Goal: Transaction & Acquisition: Obtain resource

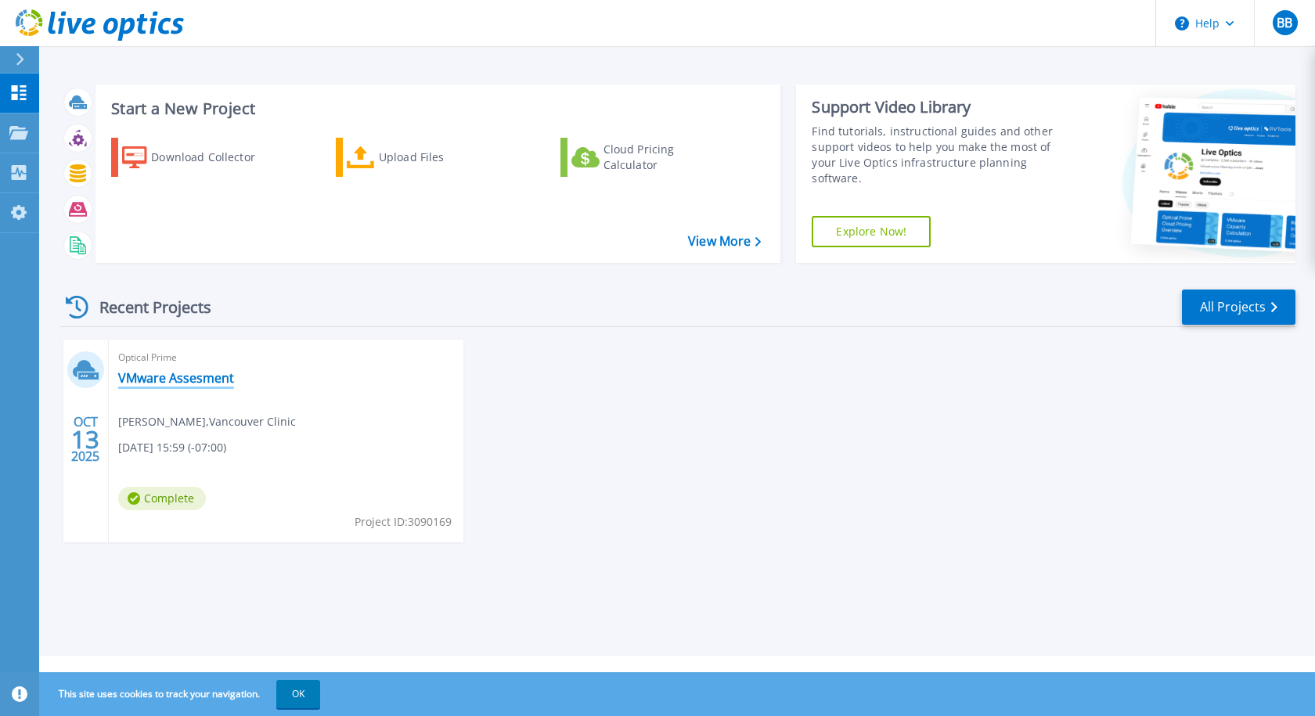
click at [167, 380] on link "VMware Assesment" at bounding box center [176, 378] width 116 height 16
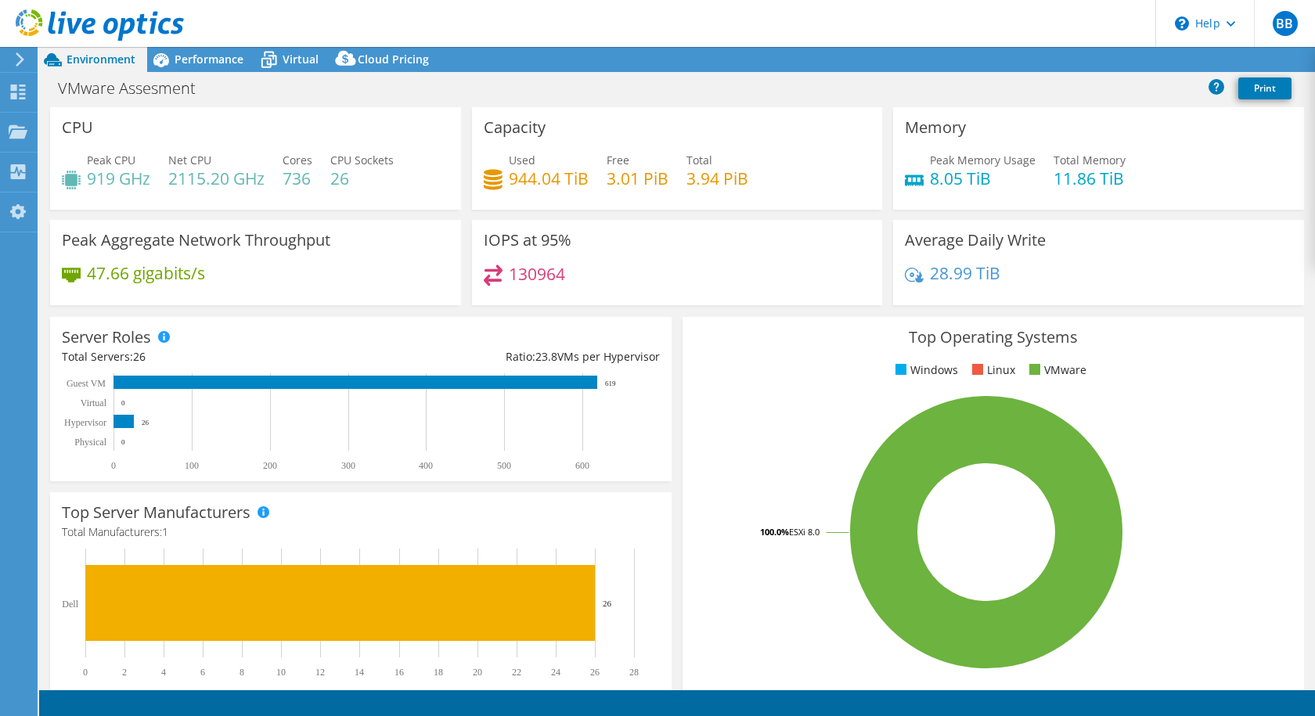
select select "USD"
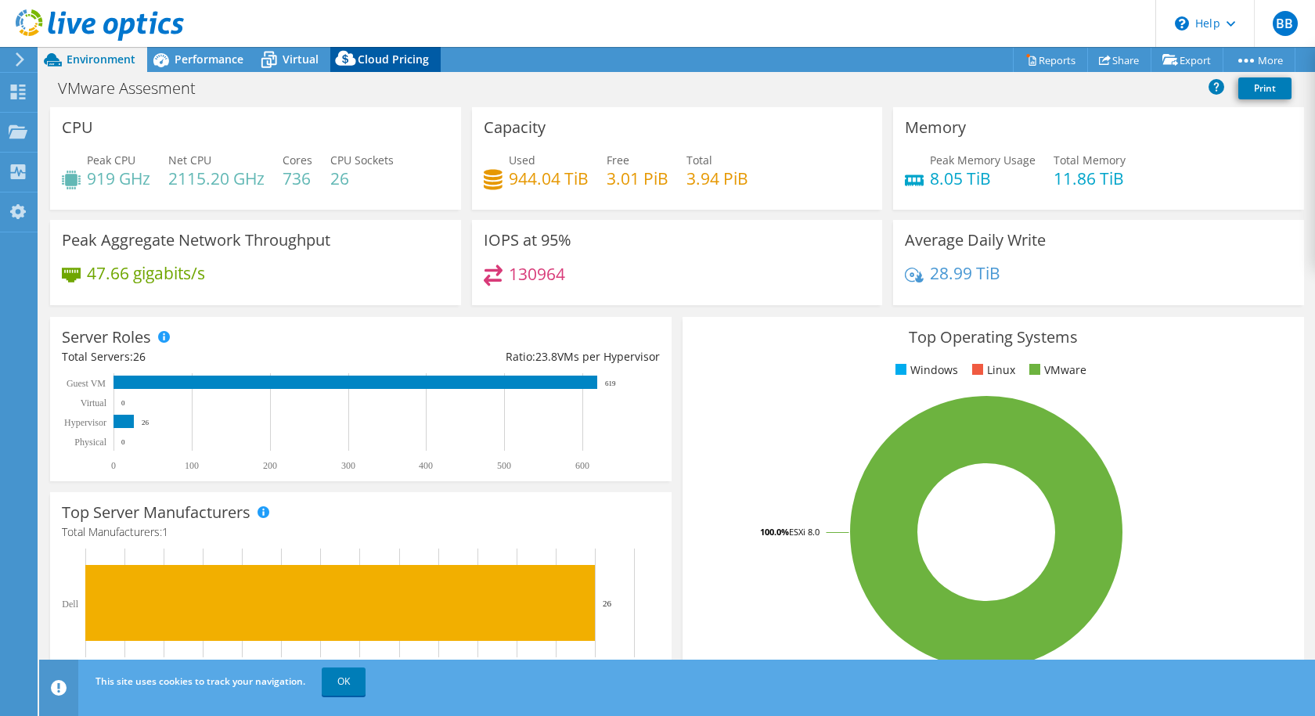
click at [368, 56] on span "Cloud Pricing" at bounding box center [393, 59] width 71 height 15
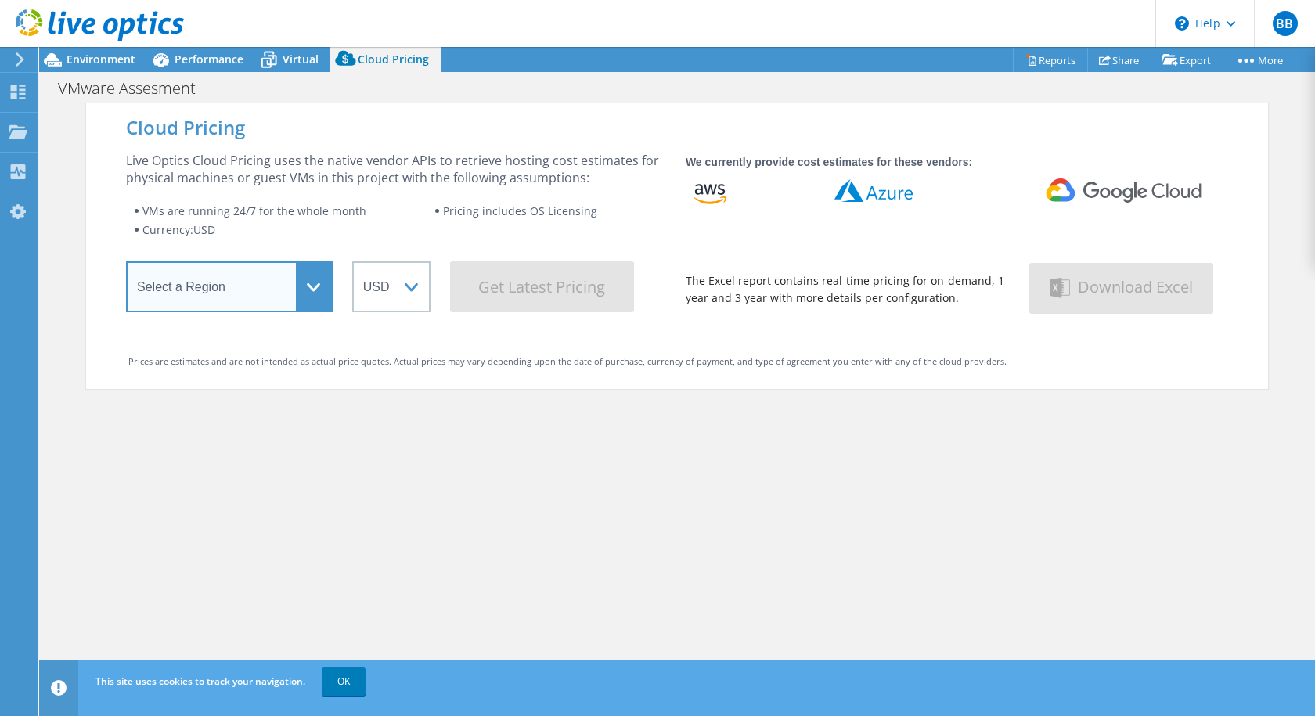
click at [271, 297] on select "Select a Region Asia Pacific (Hong Kong) Asia Pacific (Mumbai) Asia Pacific (Se…" at bounding box center [229, 286] width 207 height 51
select select "USWest"
click at [126, 267] on select "Select a Region Asia Pacific (Hong Kong) Asia Pacific (Mumbai) Asia Pacific (Se…" at bounding box center [229, 286] width 207 height 51
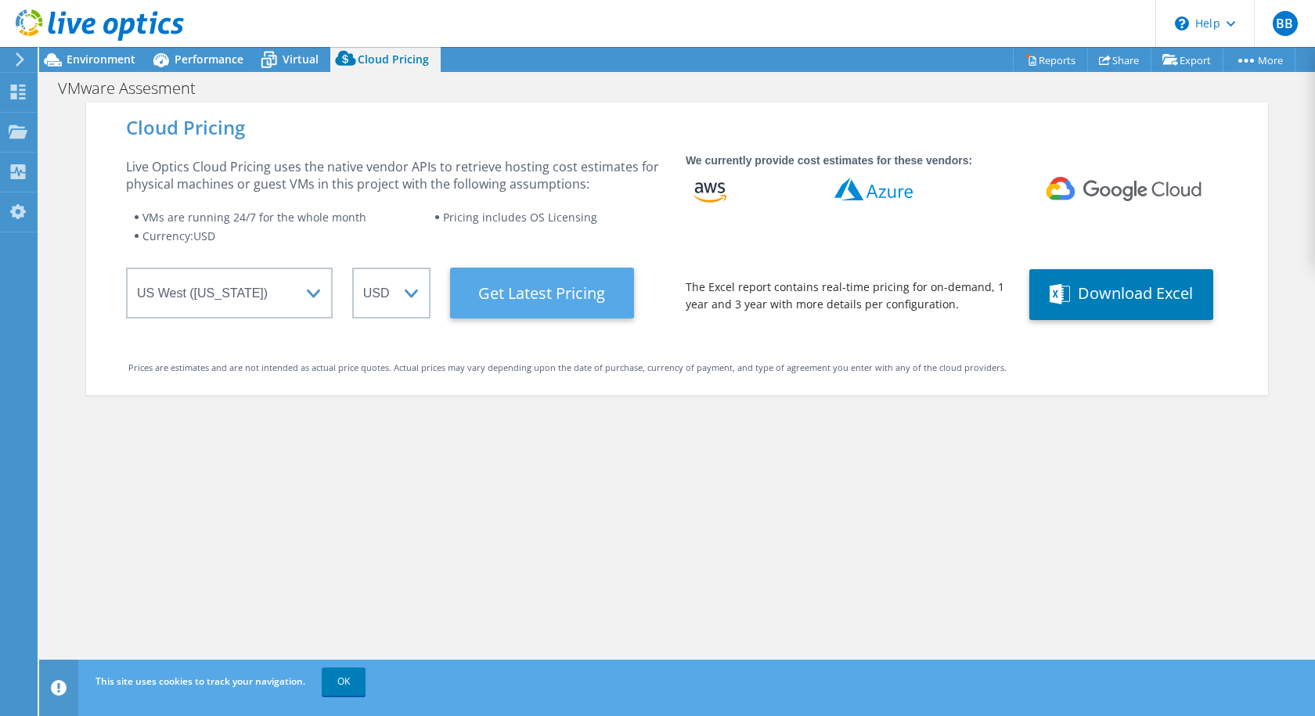
click at [540, 291] on Latest "Get Latest Pricing" at bounding box center [542, 293] width 184 height 51
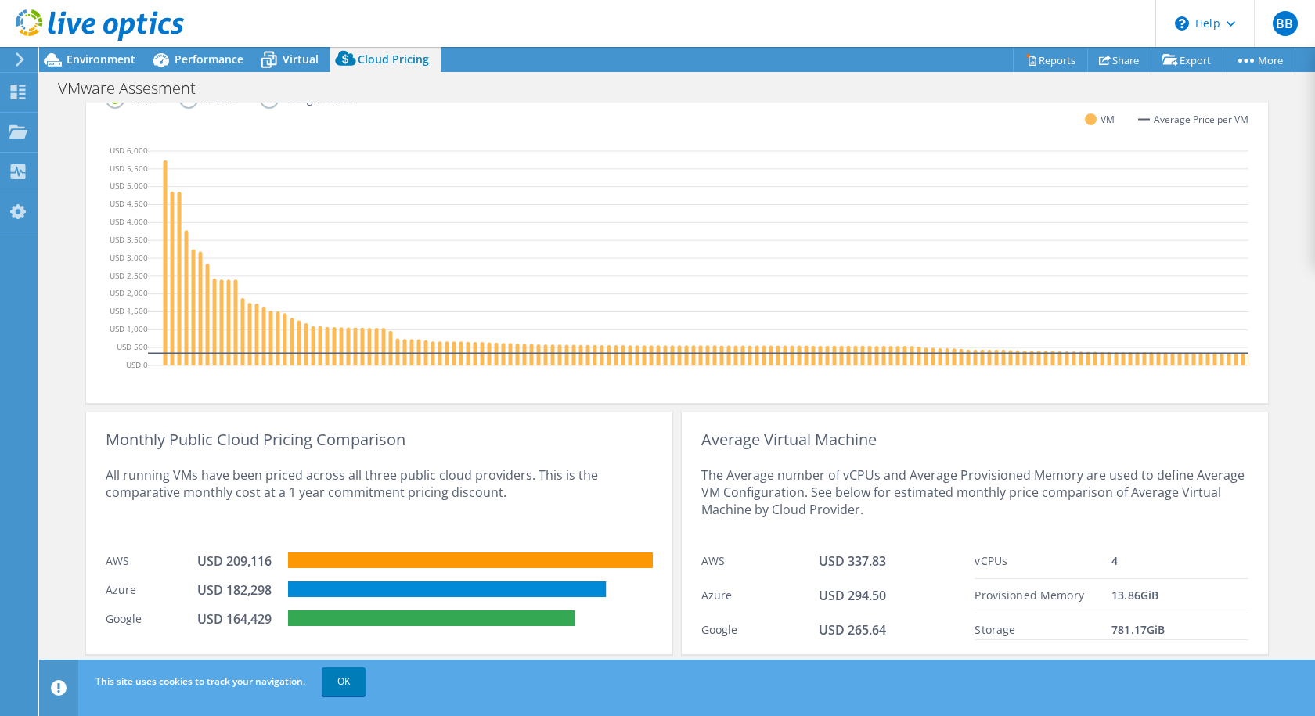
scroll to position [495, 0]
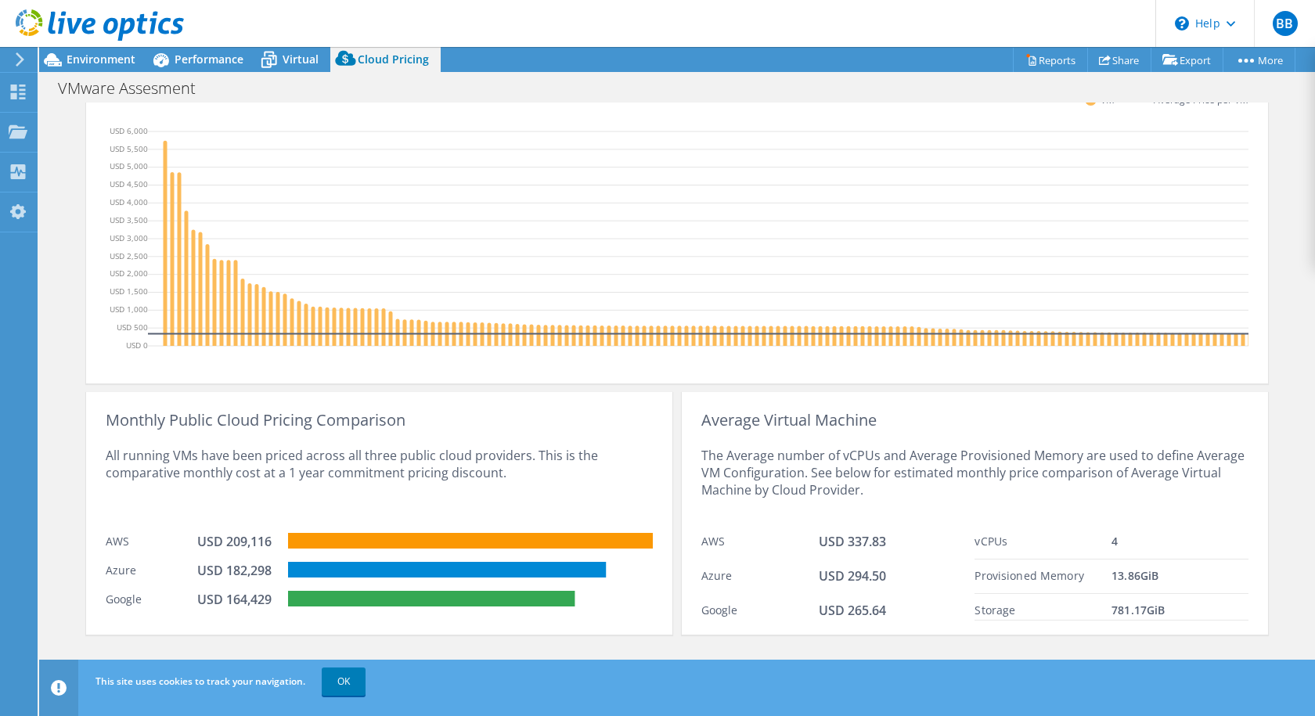
click at [1027, 61] on link "Reports" at bounding box center [1050, 60] width 75 height 24
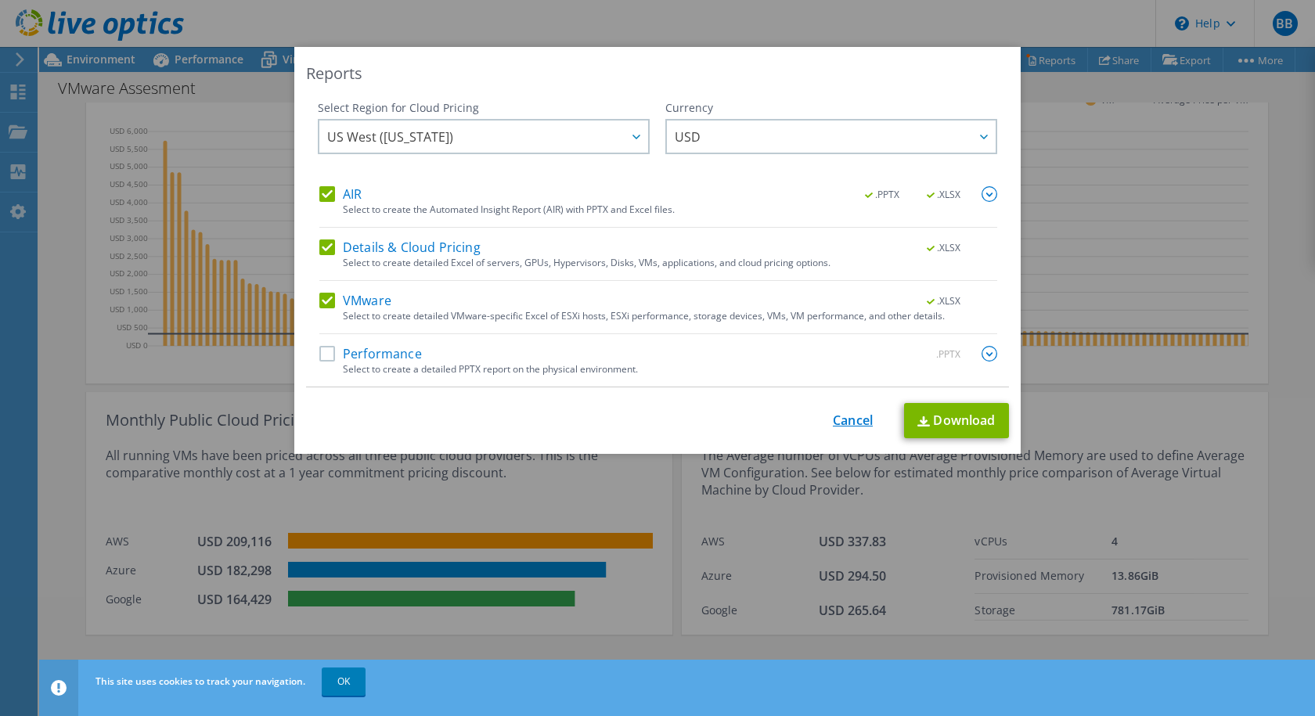
click at [838, 418] on link "Cancel" at bounding box center [853, 420] width 40 height 15
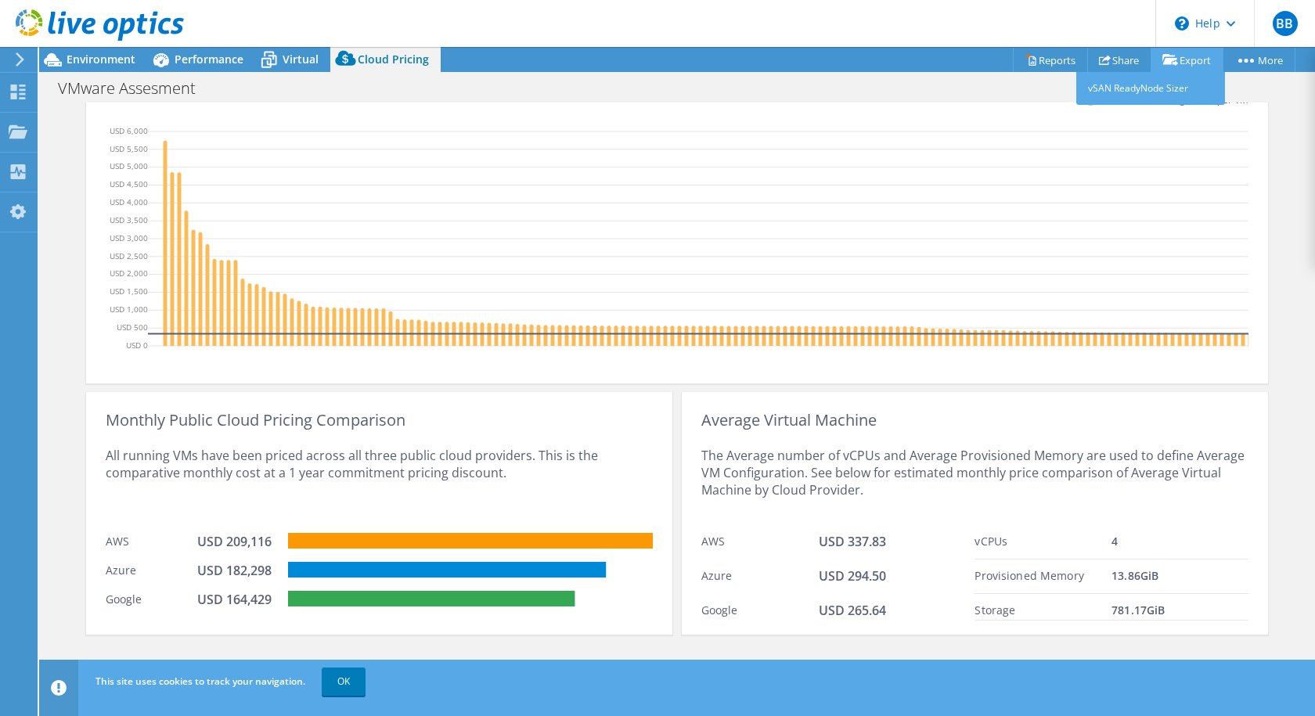
click at [1179, 63] on link "Export" at bounding box center [1187, 60] width 73 height 24
click at [297, 63] on span "Virtual" at bounding box center [301, 59] width 36 height 15
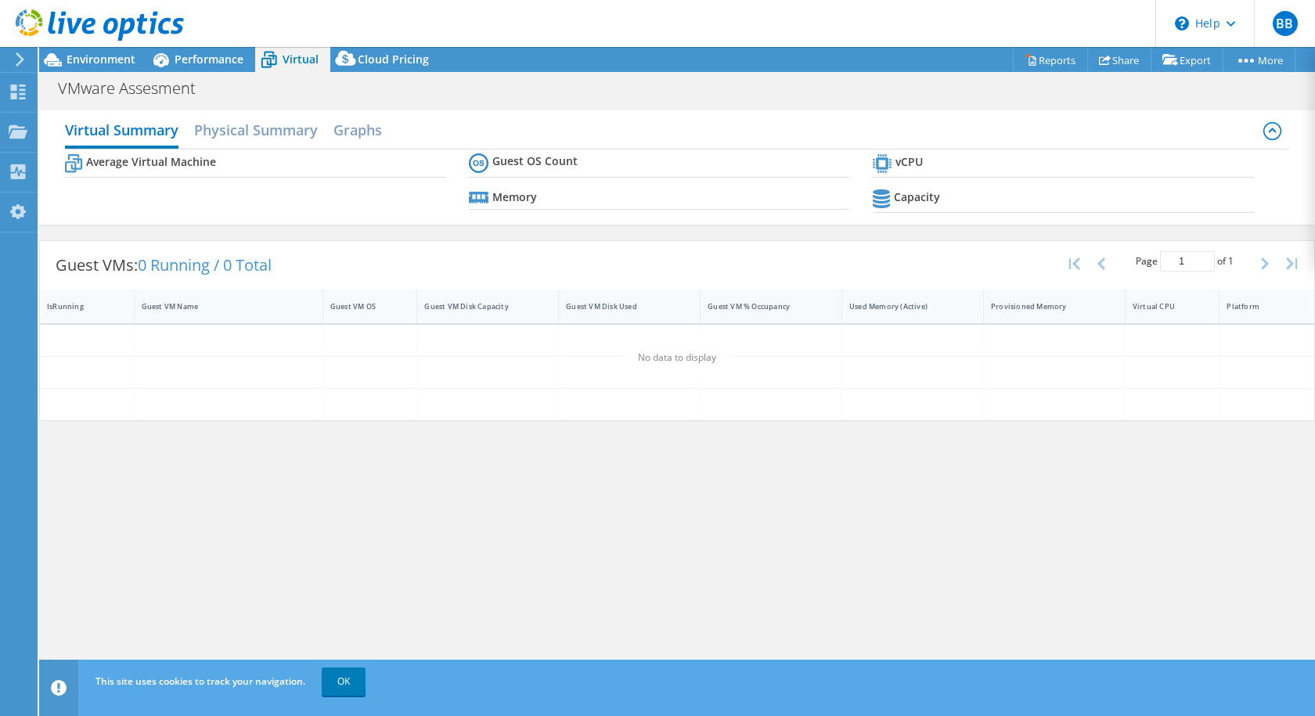
scroll to position [477, 0]
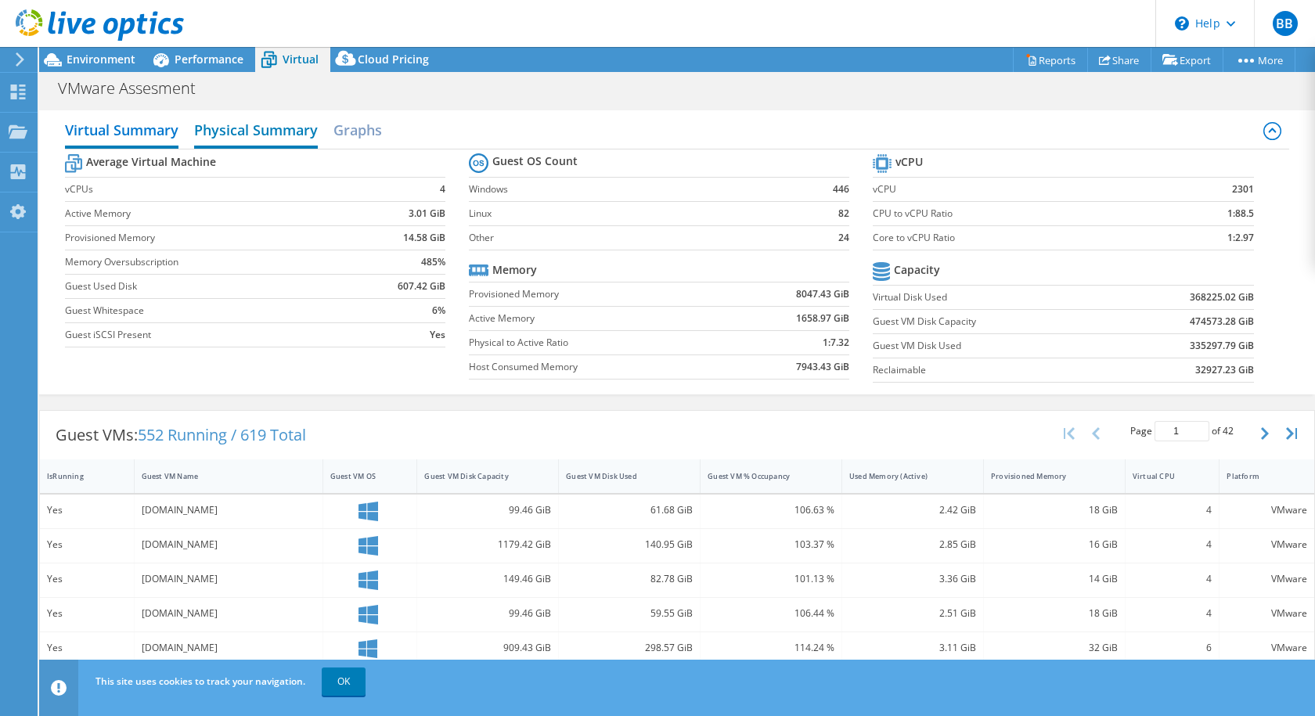
click at [275, 134] on h2 "Physical Summary" at bounding box center [256, 131] width 124 height 34
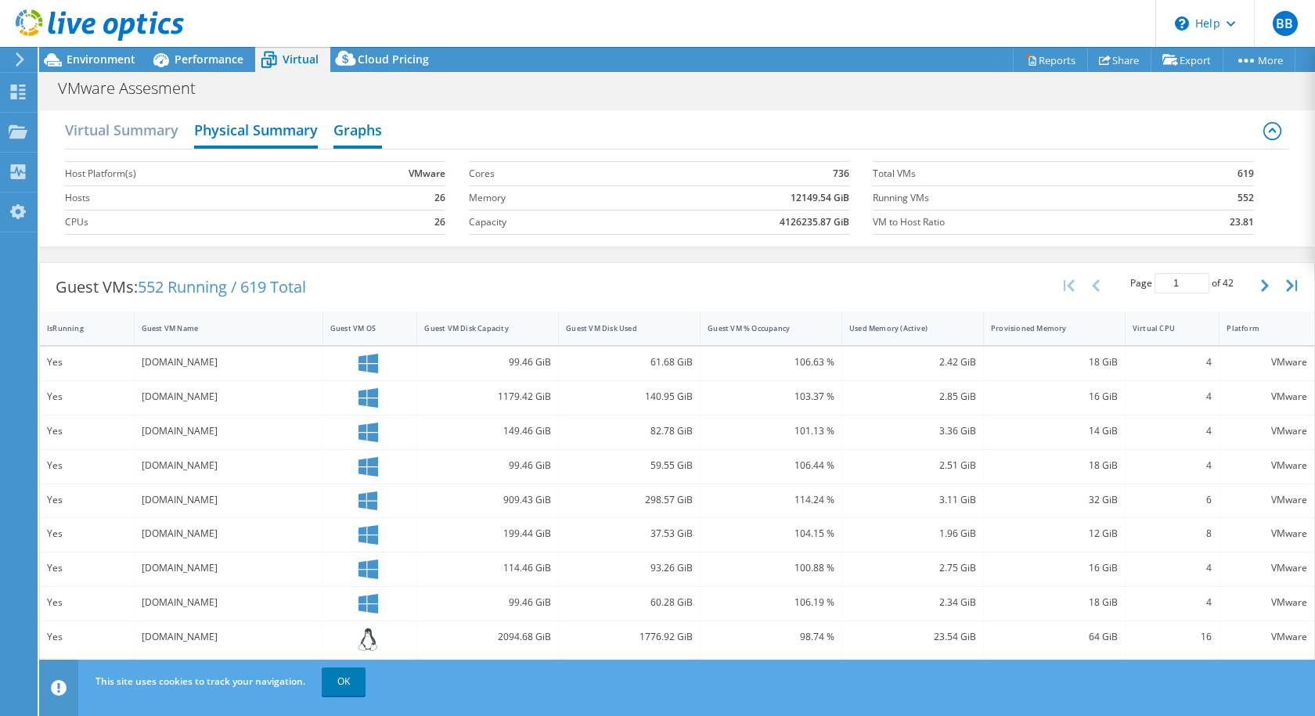
click at [360, 133] on h2 "Graphs" at bounding box center [357, 131] width 49 height 34
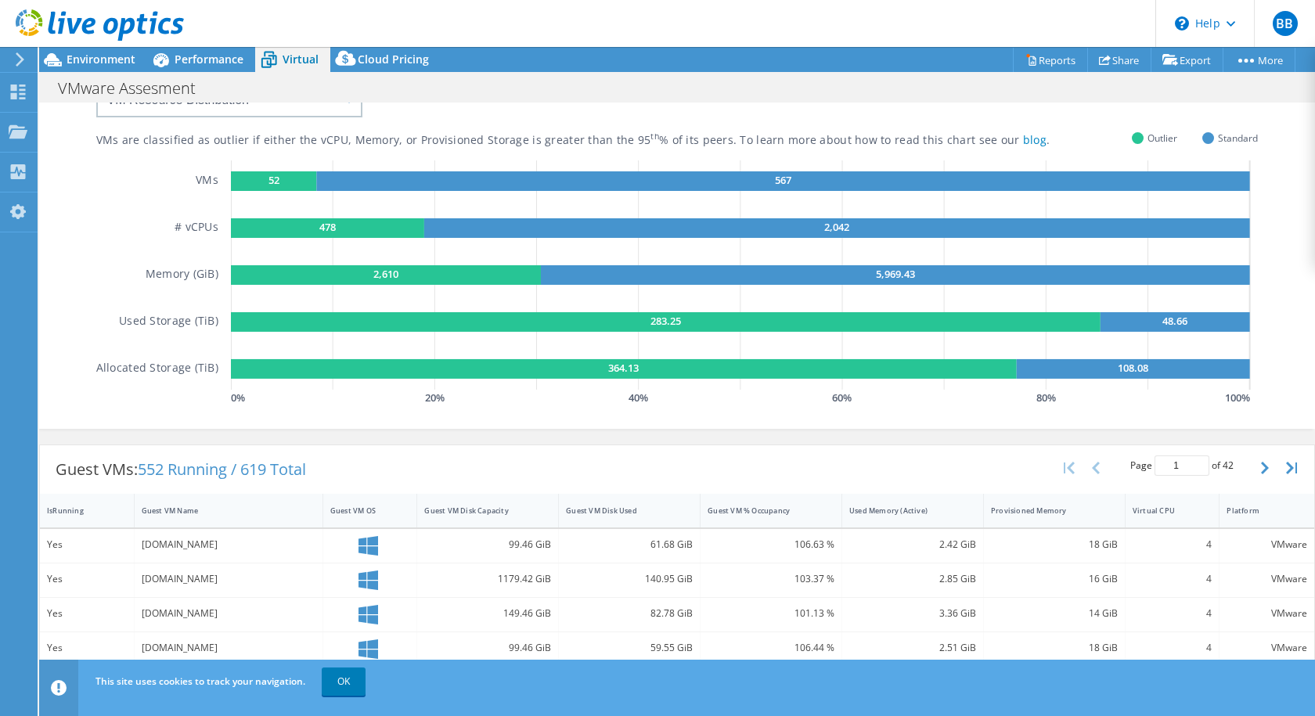
scroll to position [0, 0]
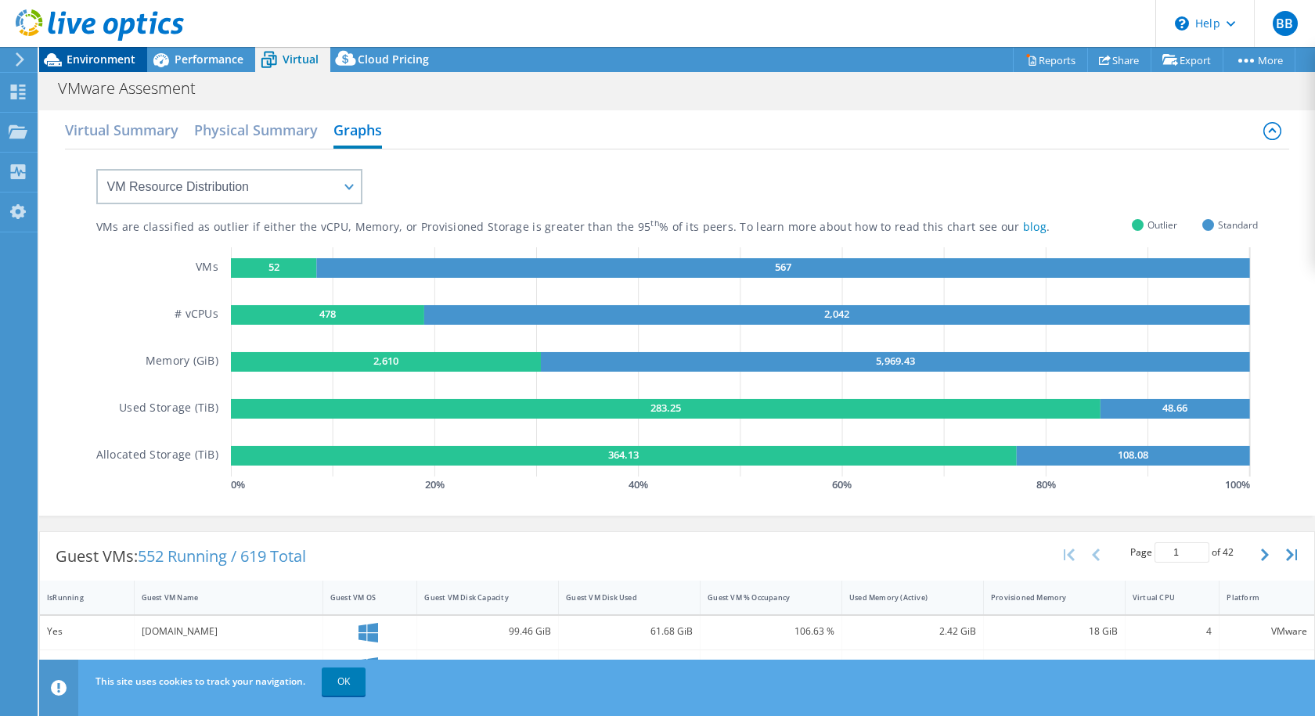
click at [103, 60] on span "Environment" at bounding box center [101, 59] width 69 height 15
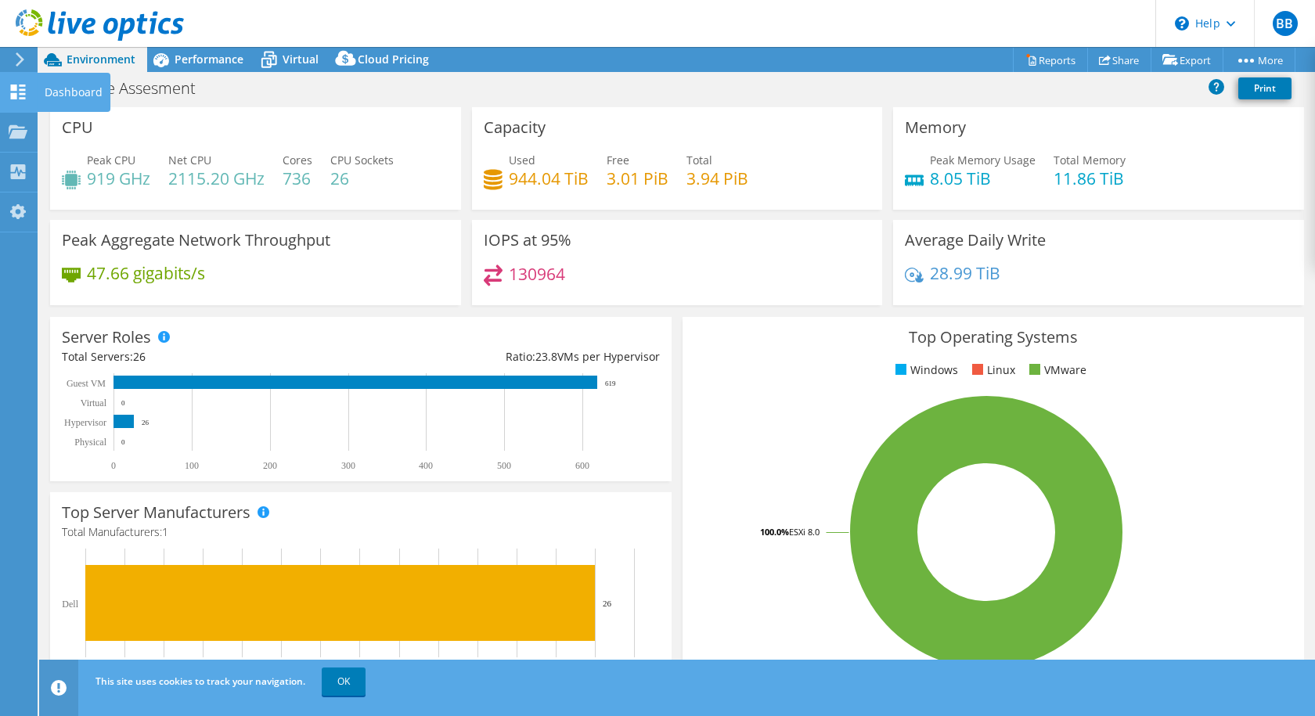
click at [56, 96] on div "Dashboard" at bounding box center [74, 92] width 74 height 39
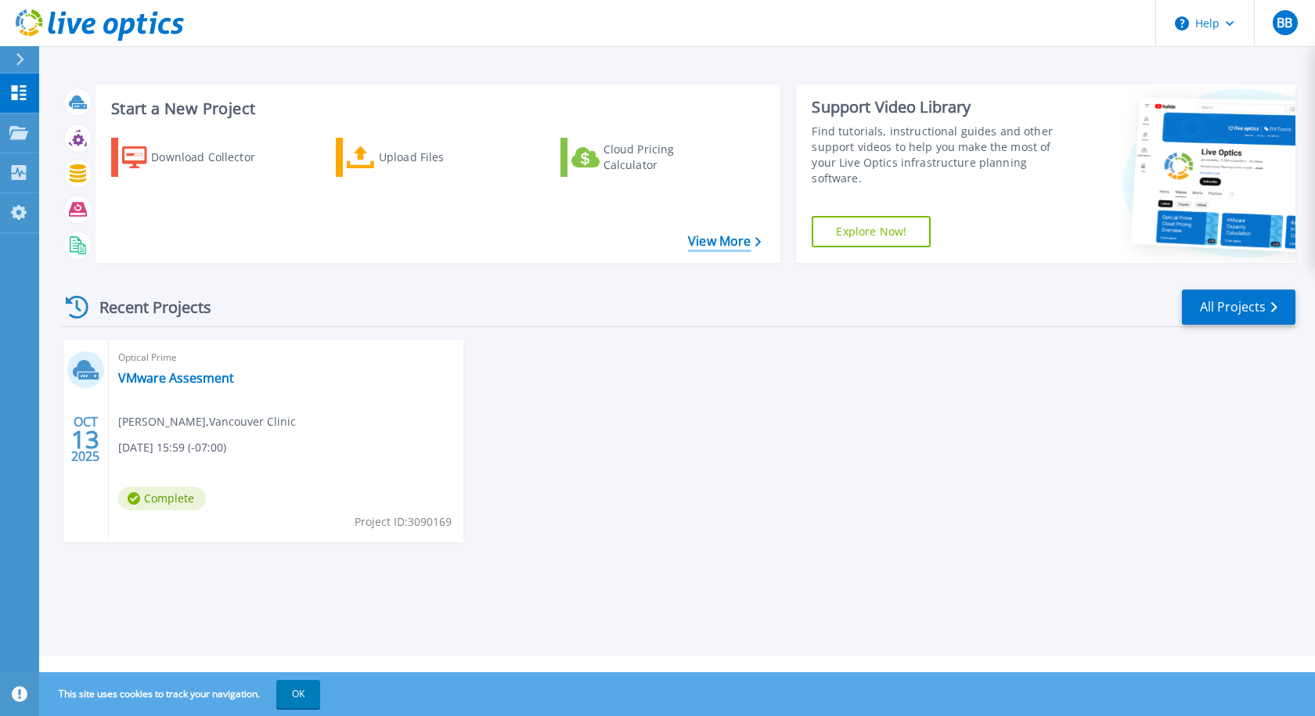
click at [718, 241] on link "View More" at bounding box center [724, 241] width 73 height 15
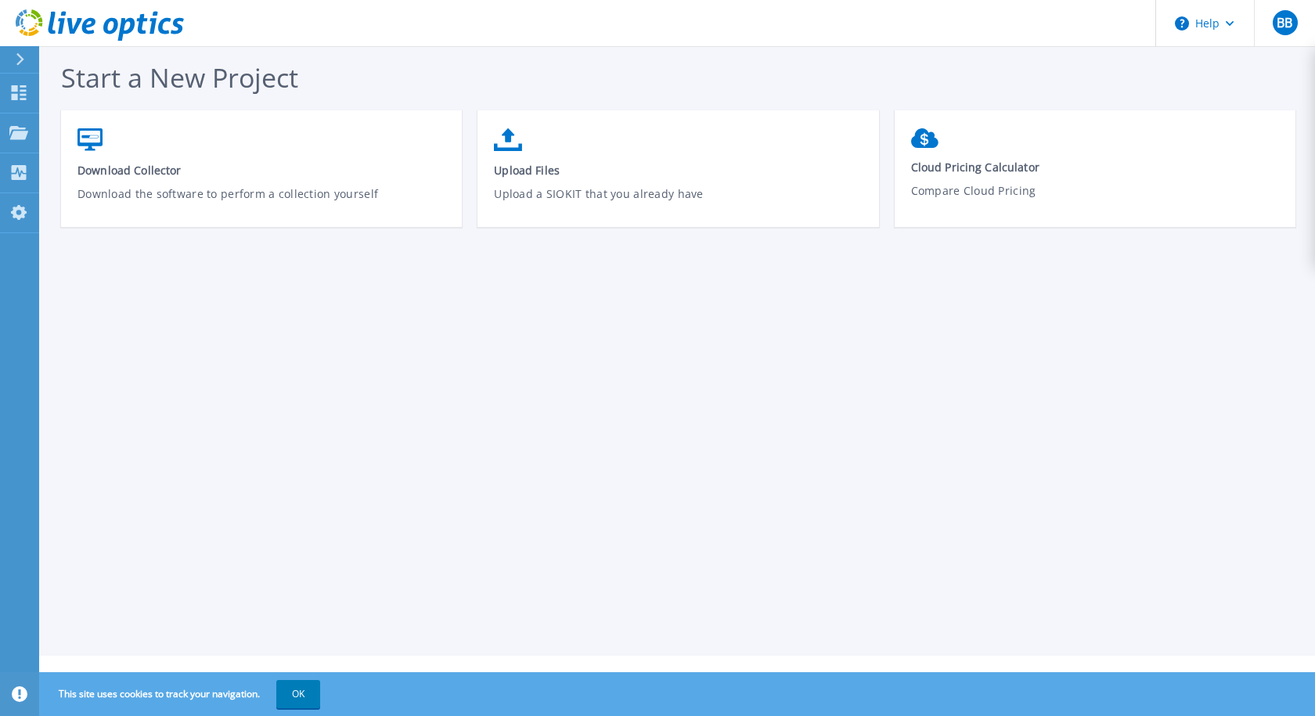
click at [25, 59] on div at bounding box center [26, 59] width 25 height 27
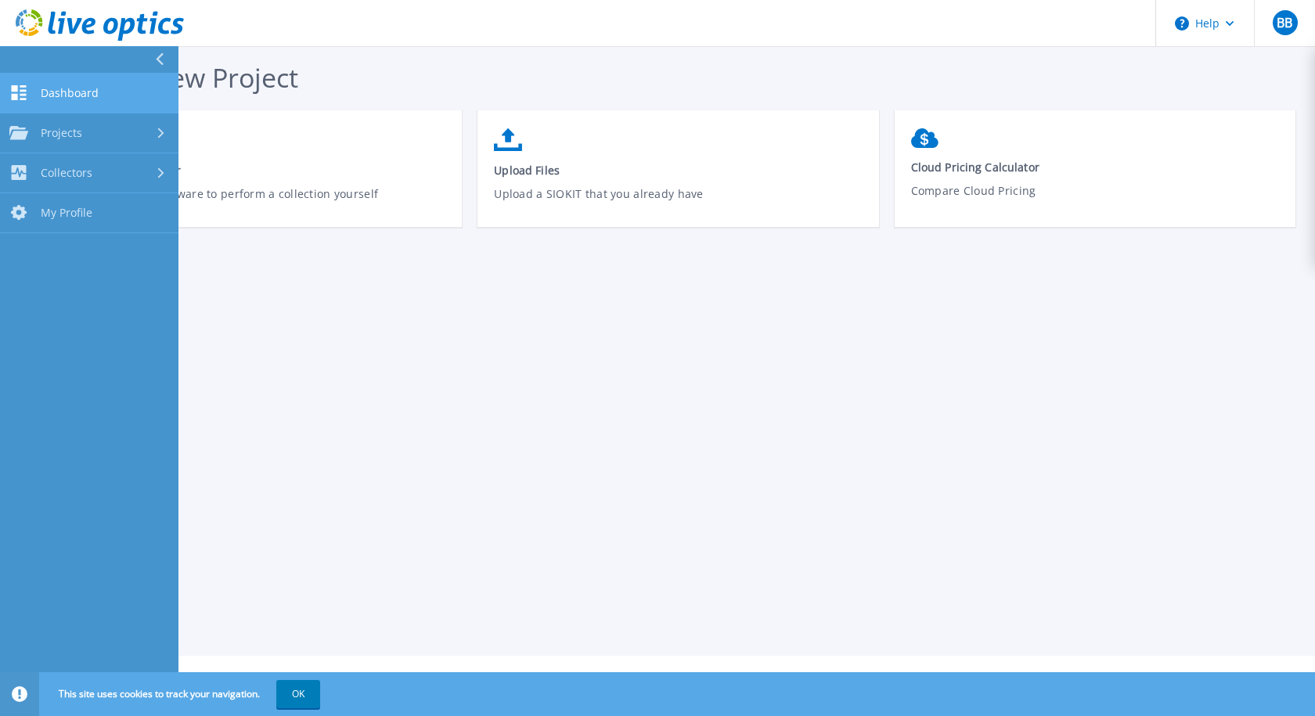
click at [128, 76] on link "Dashboard Dashboard" at bounding box center [89, 94] width 178 height 40
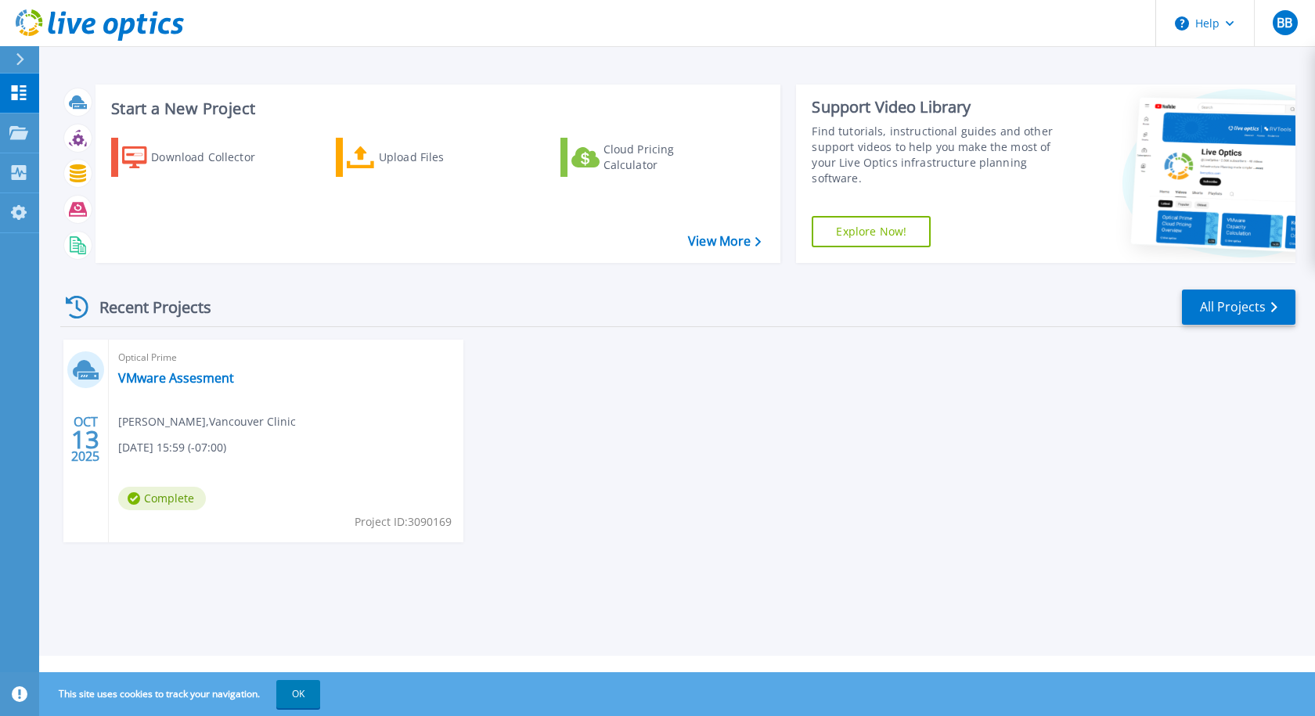
click at [7, 55] on button at bounding box center [19, 59] width 39 height 27
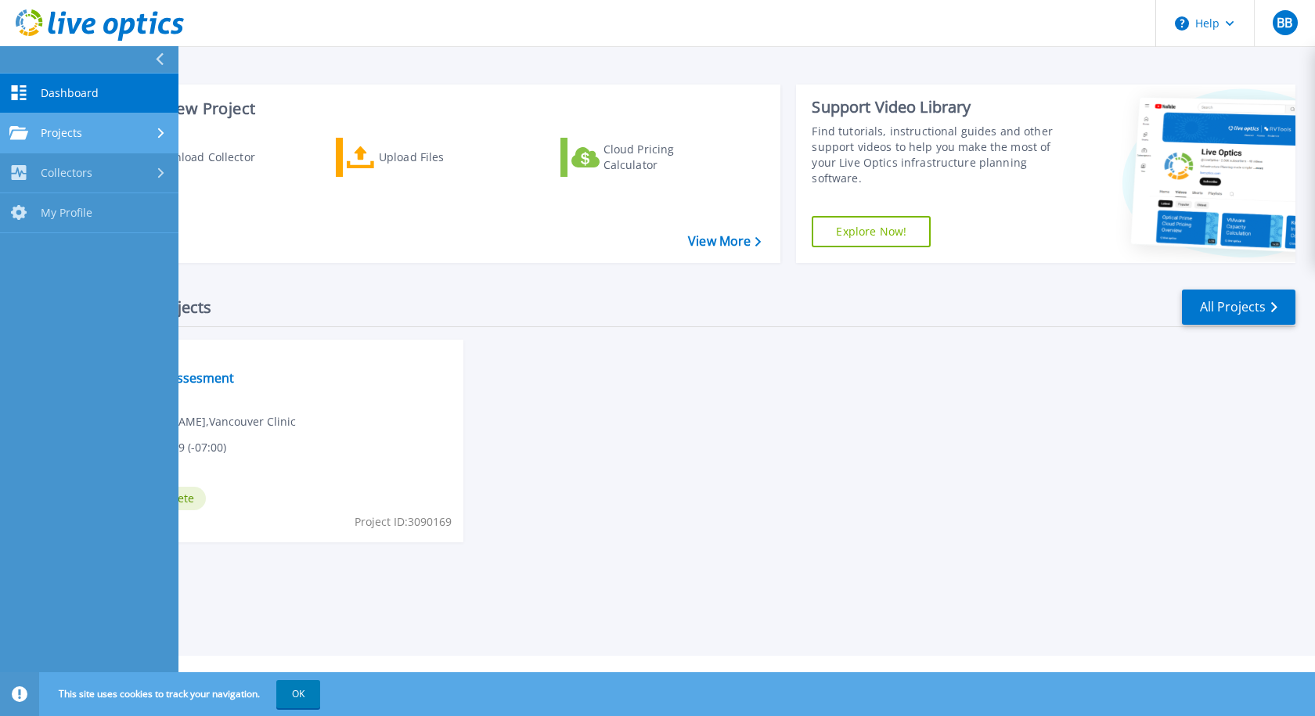
click at [63, 124] on link "Projects Projects" at bounding box center [89, 133] width 178 height 40
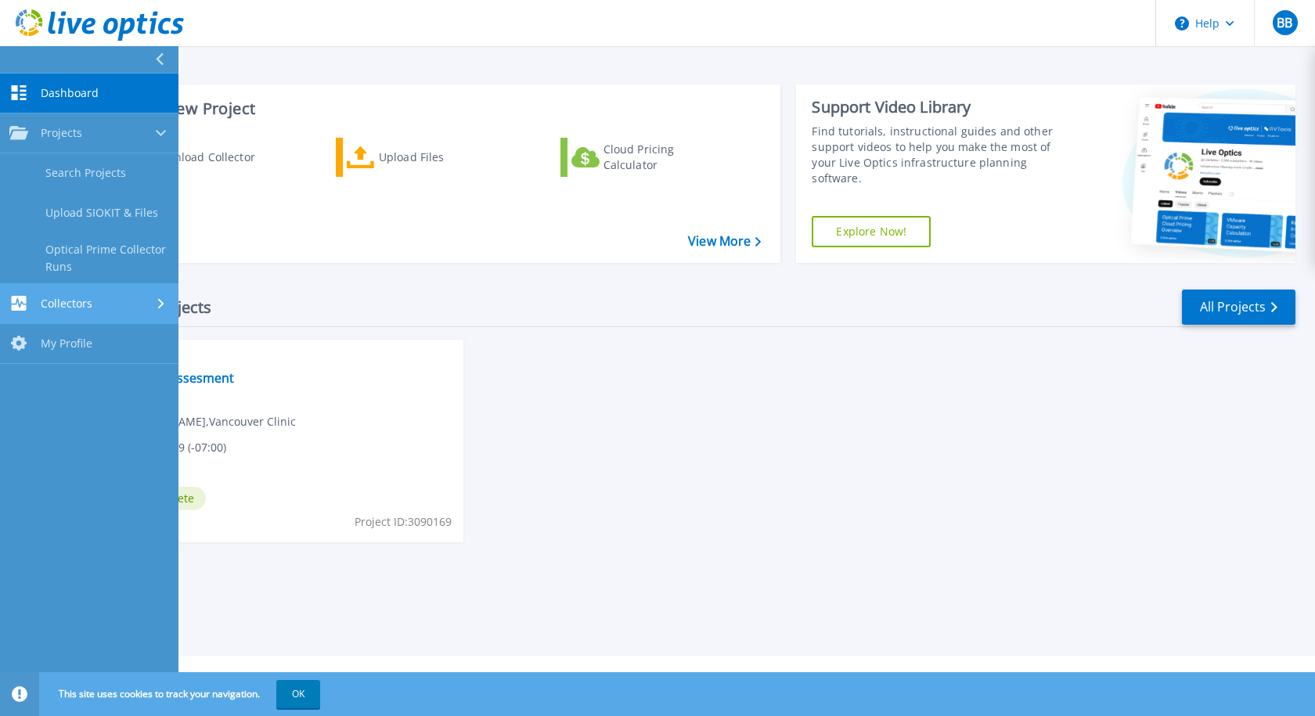
click at [86, 297] on span "Collectors" at bounding box center [67, 304] width 52 height 14
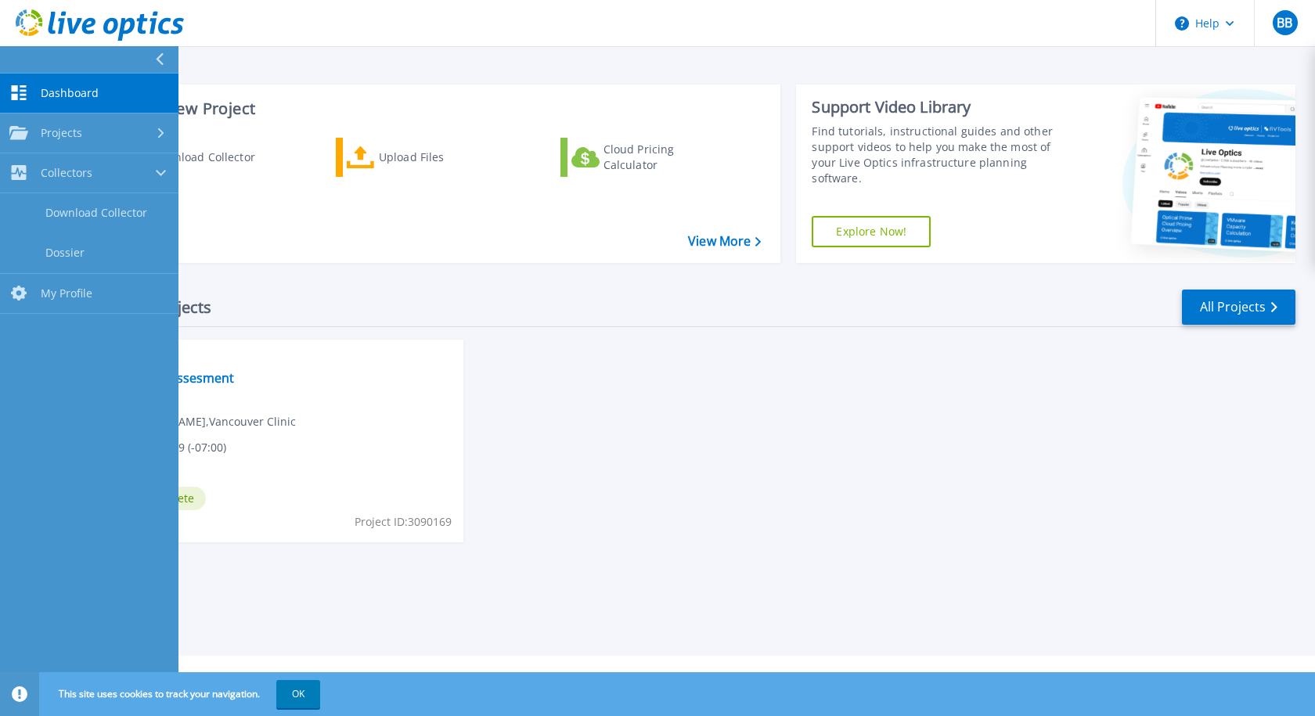
click at [108, 60] on button at bounding box center [89, 59] width 178 height 27
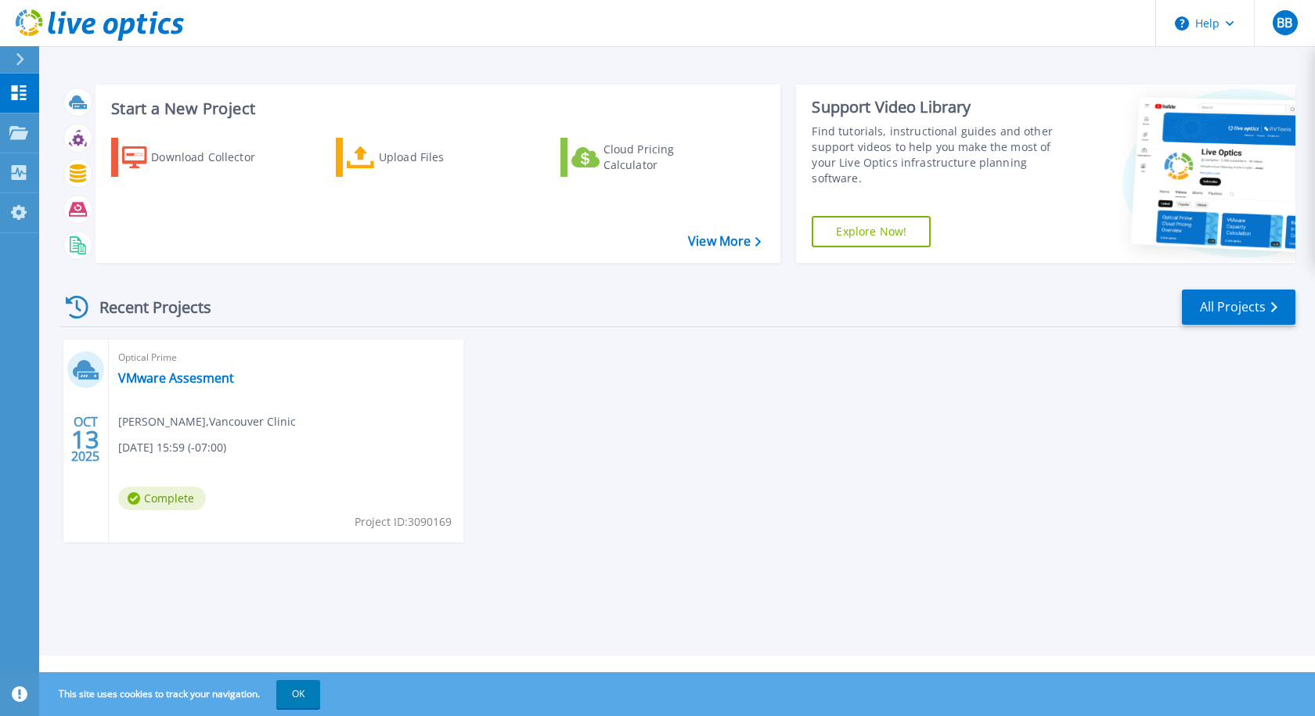
click at [26, 57] on div at bounding box center [26, 59] width 25 height 27
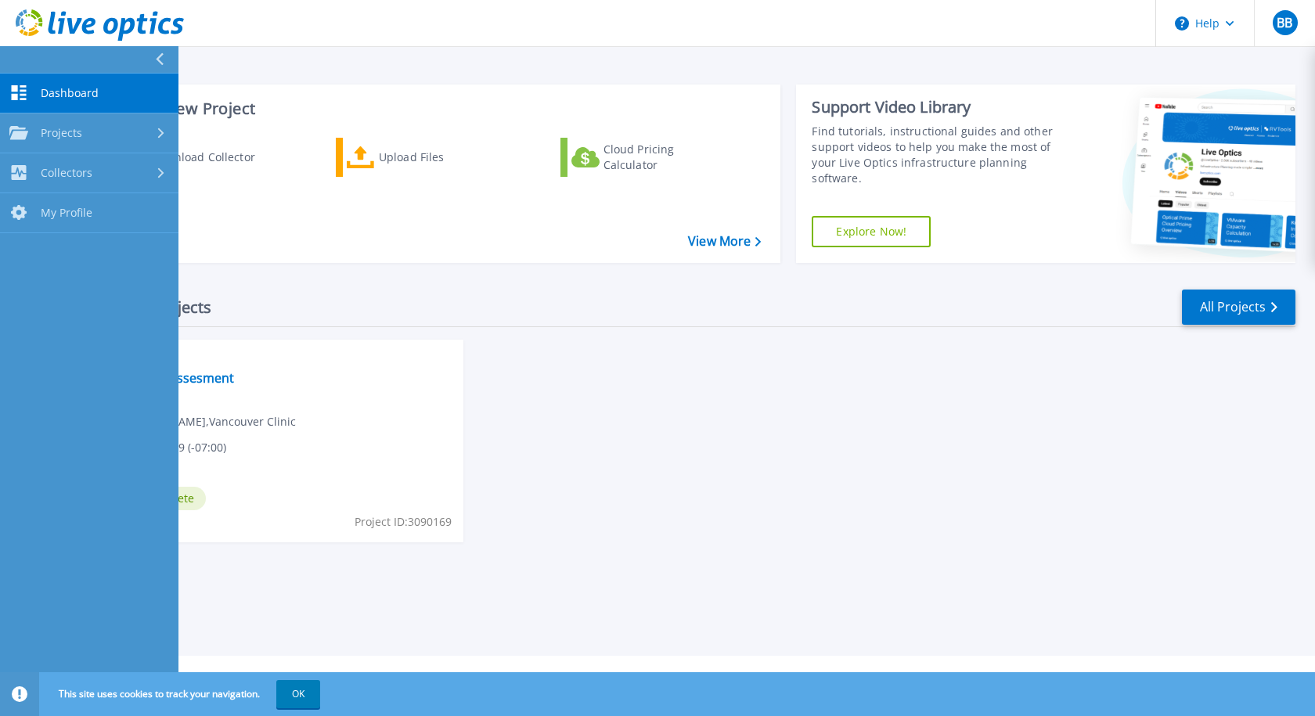
click at [73, 92] on span "Dashboard" at bounding box center [70, 93] width 58 height 14
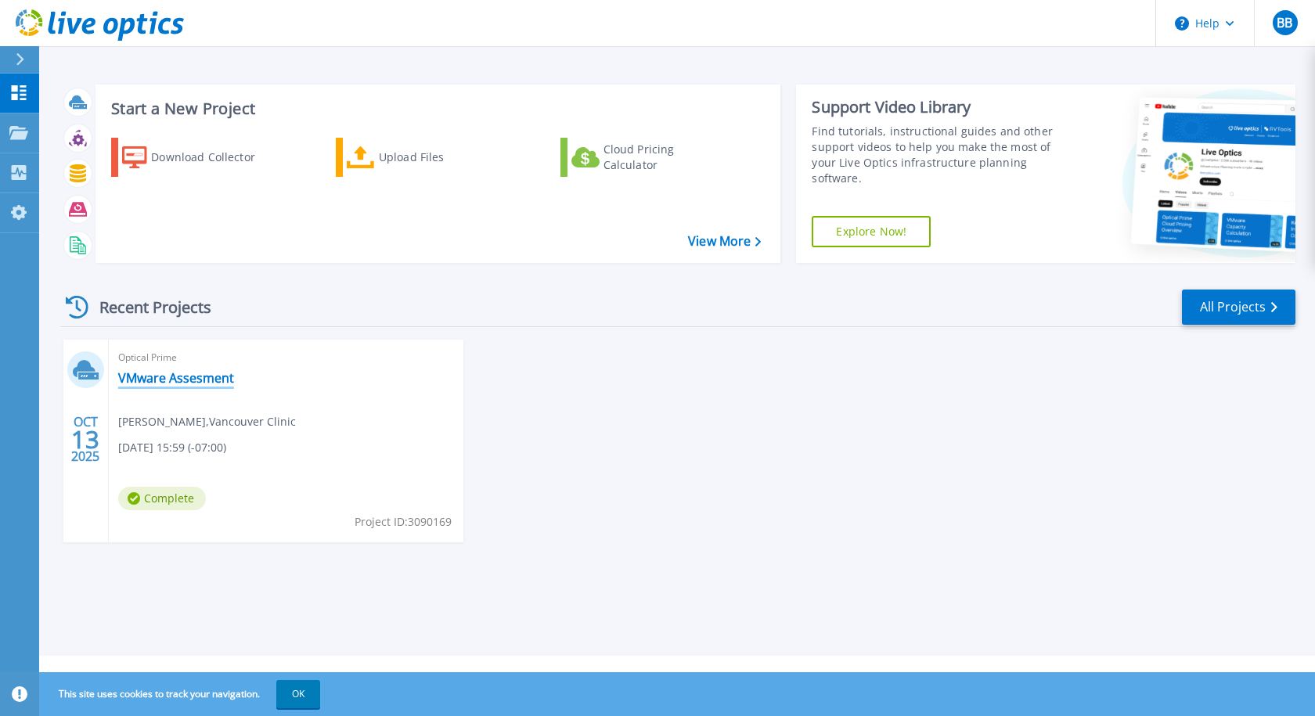
click at [168, 383] on link "VMware Assesment" at bounding box center [176, 378] width 116 height 16
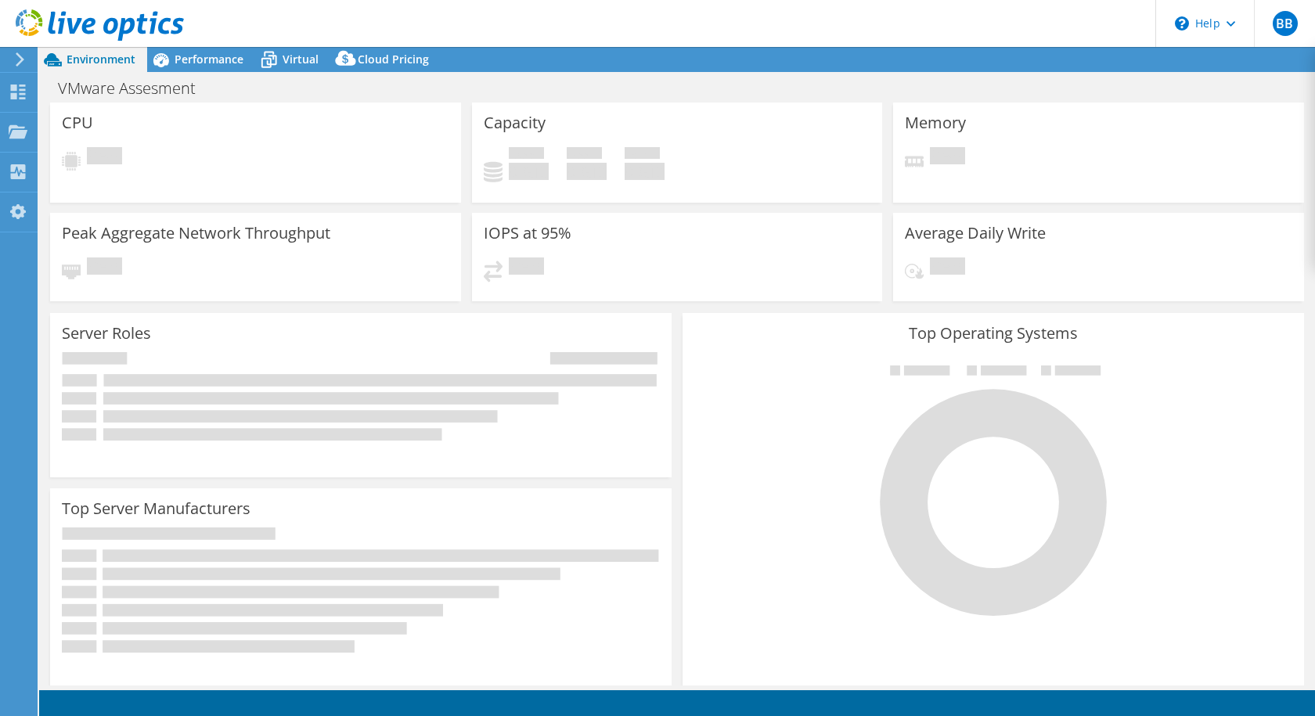
select select "USWest"
select select "USD"
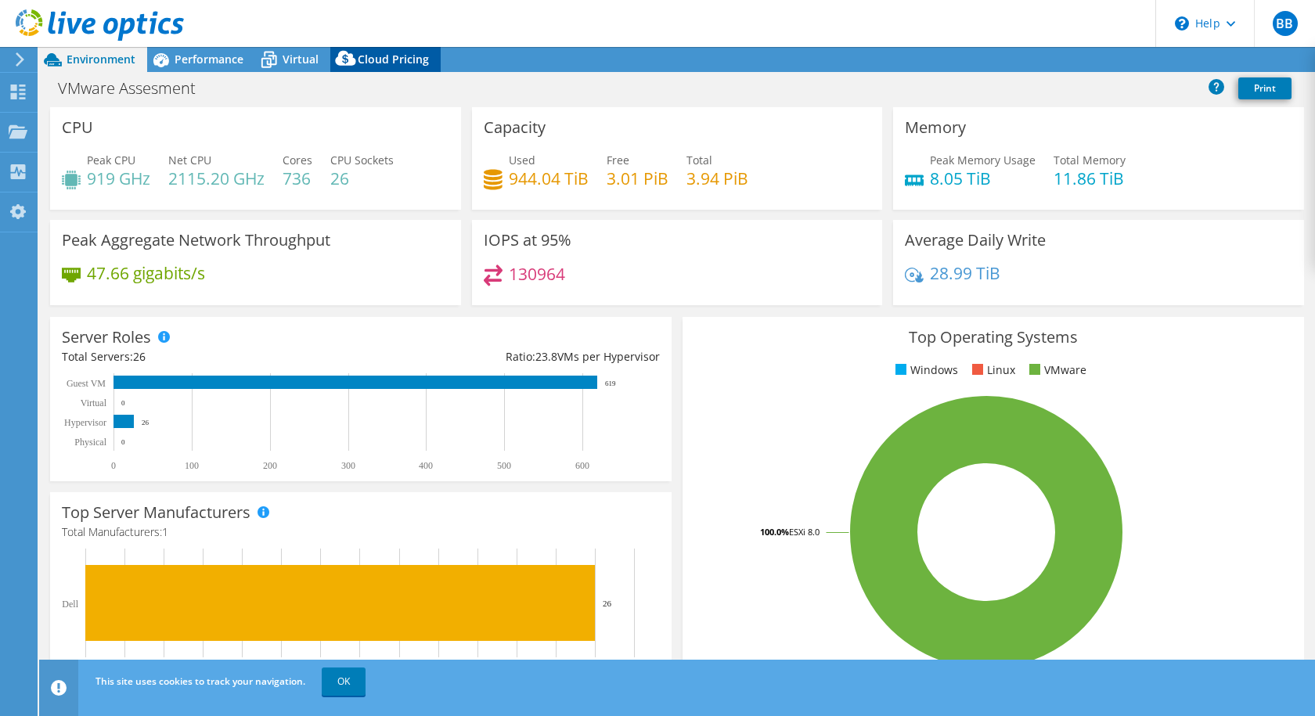
click at [423, 67] on div "Cloud Pricing" at bounding box center [385, 59] width 110 height 25
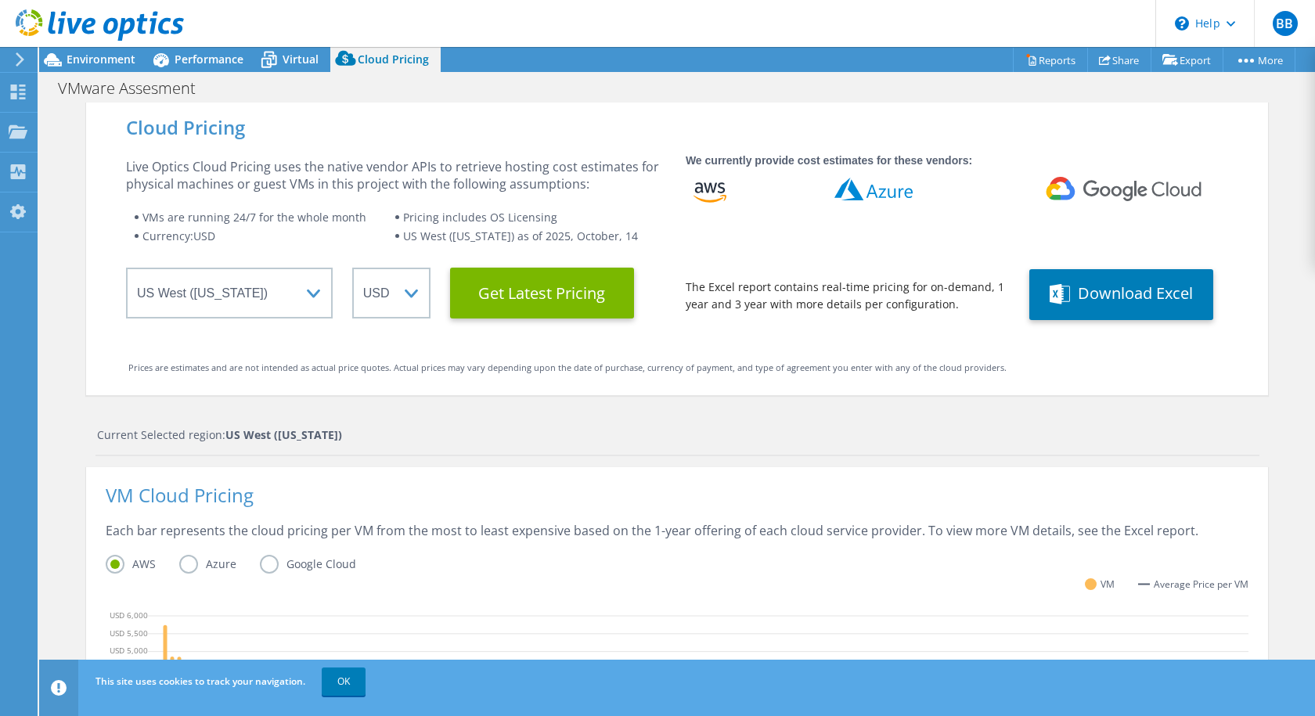
scroll to position [157, 0]
click at [470, 602] on div "VM Average Price per VM" at bounding box center [677, 593] width 1143 height 29
click at [185, 566] on label "Azure" at bounding box center [219, 564] width 81 height 19
click at [0, 0] on input "Azure" at bounding box center [0, 0] width 0 height 0
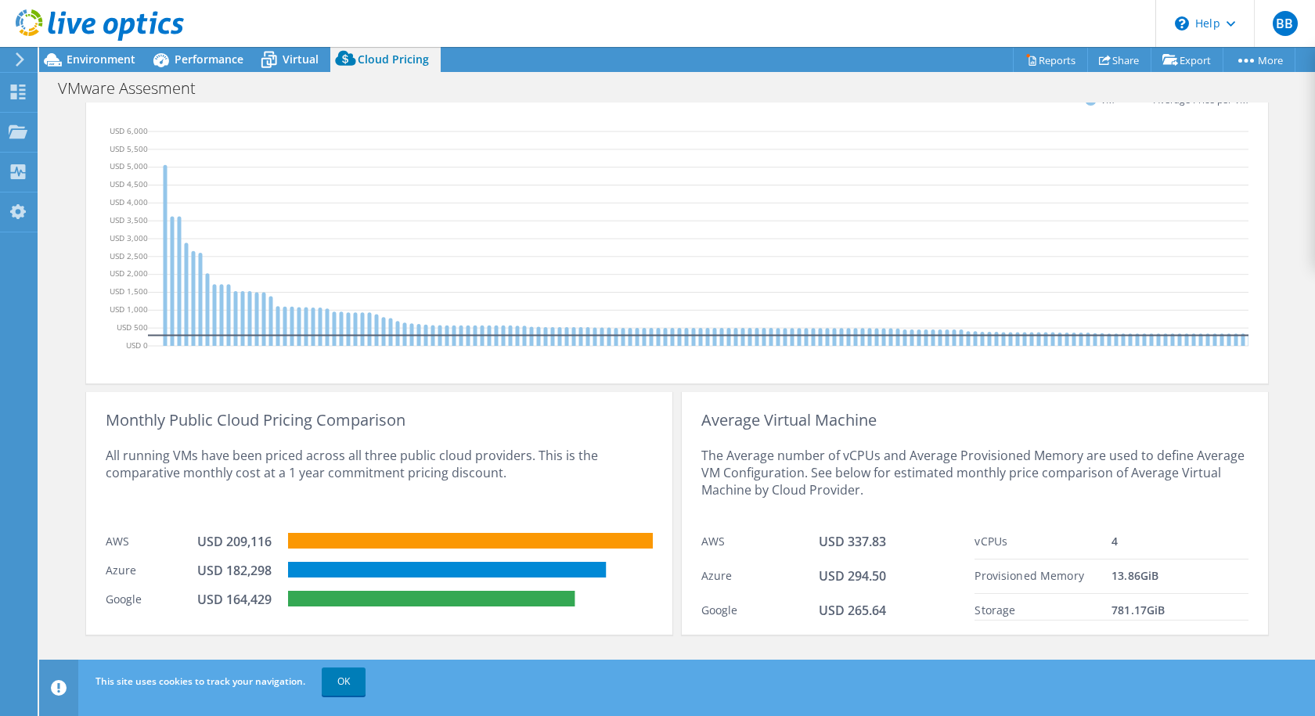
scroll to position [495, 0]
click at [344, 682] on link "OK" at bounding box center [344, 682] width 44 height 28
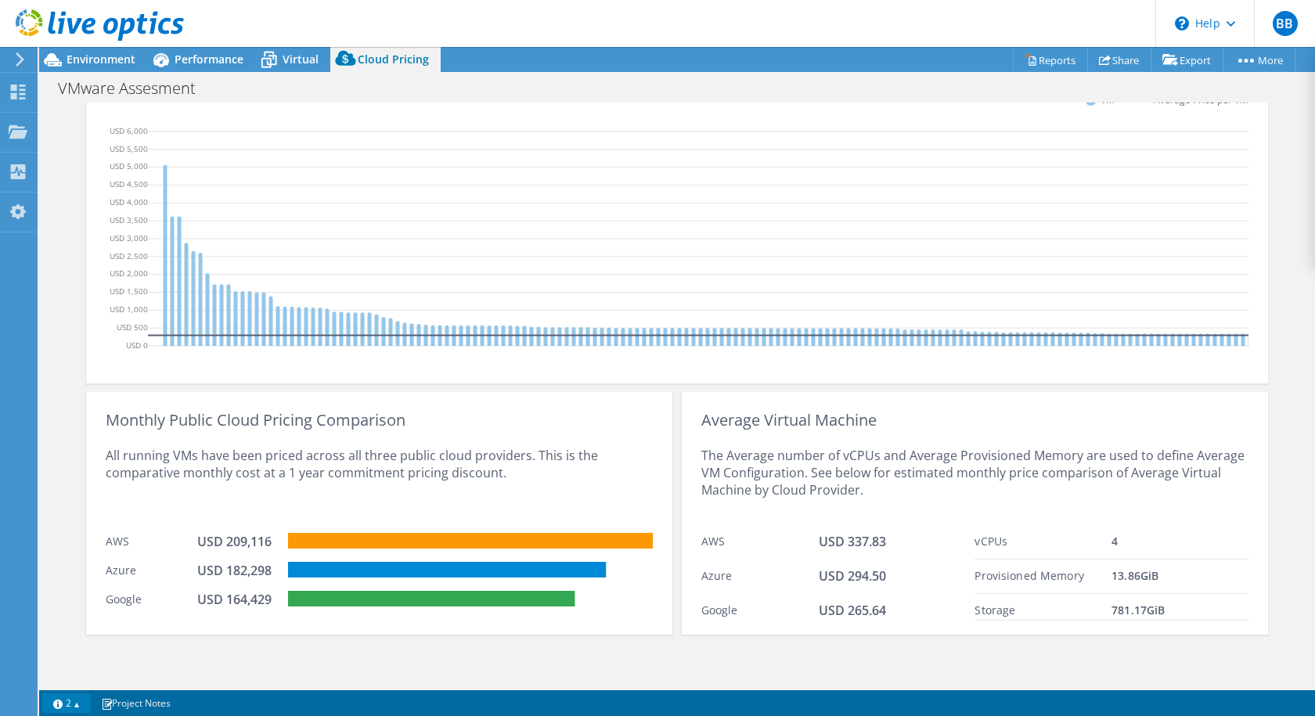
click at [77, 702] on link "2" at bounding box center [66, 703] width 49 height 20
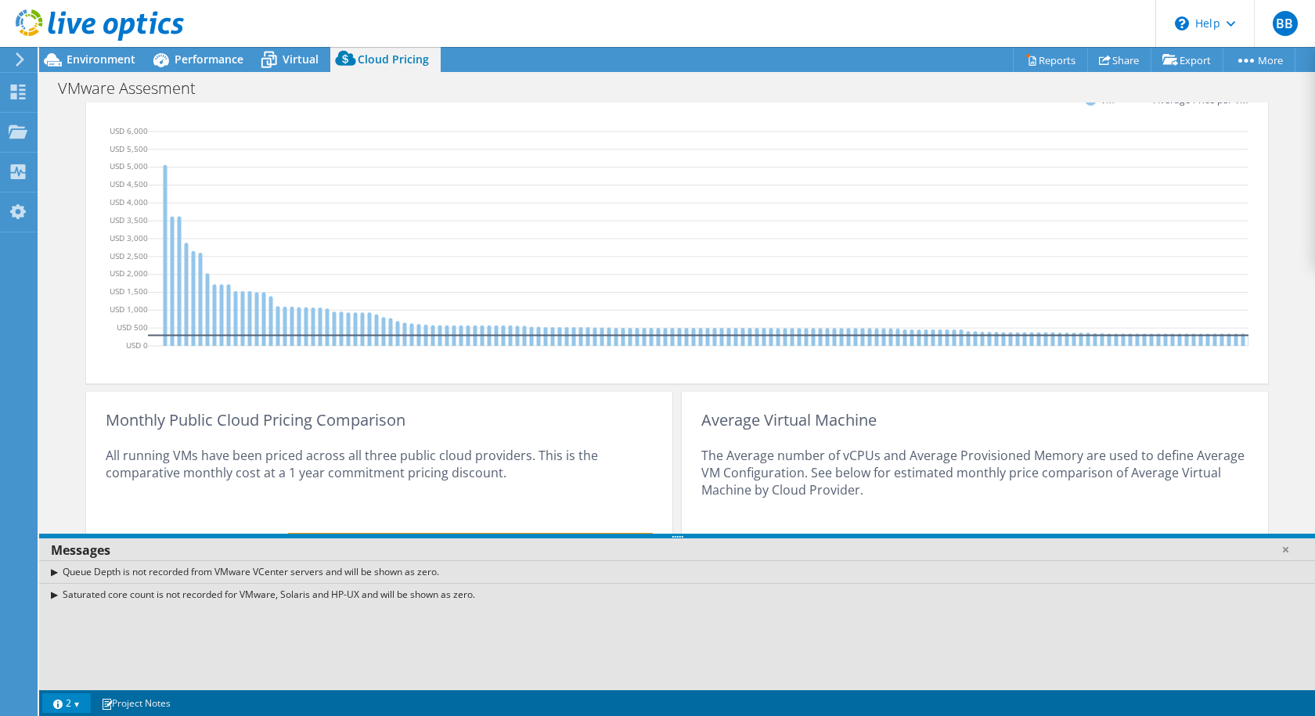
click at [77, 702] on link "2" at bounding box center [66, 703] width 49 height 20
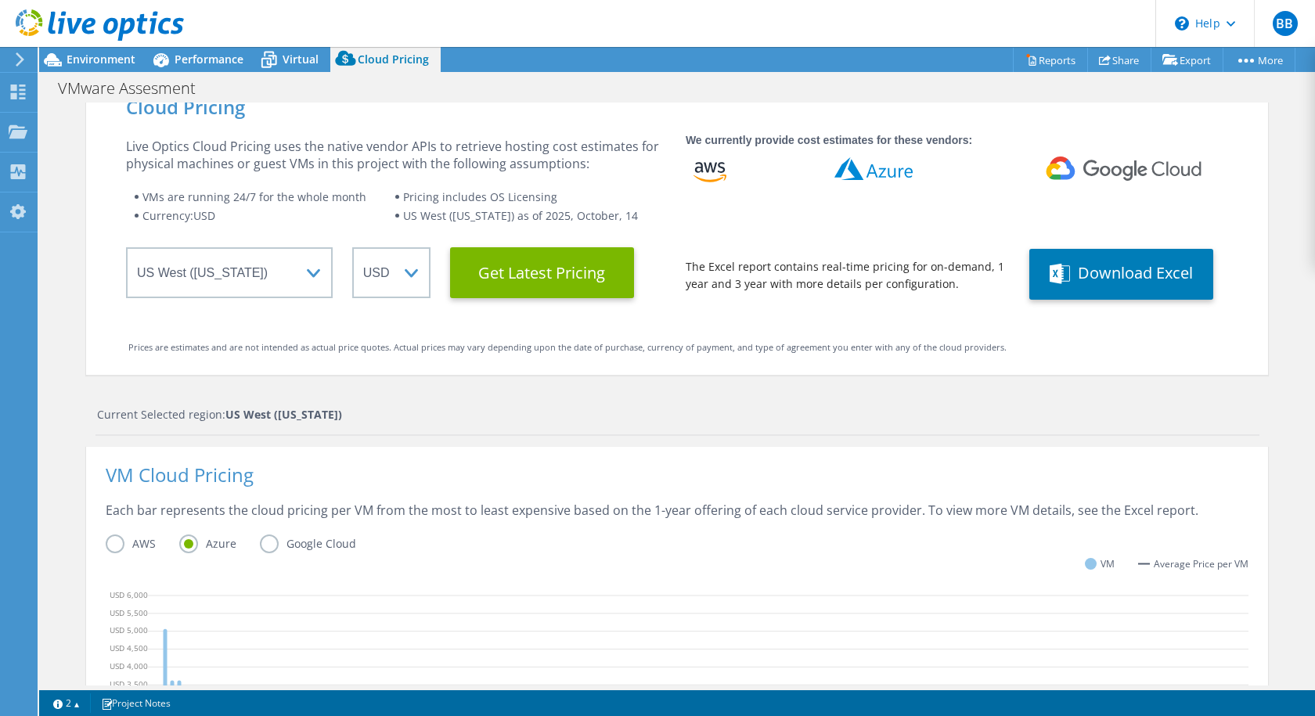
scroll to position [0, 0]
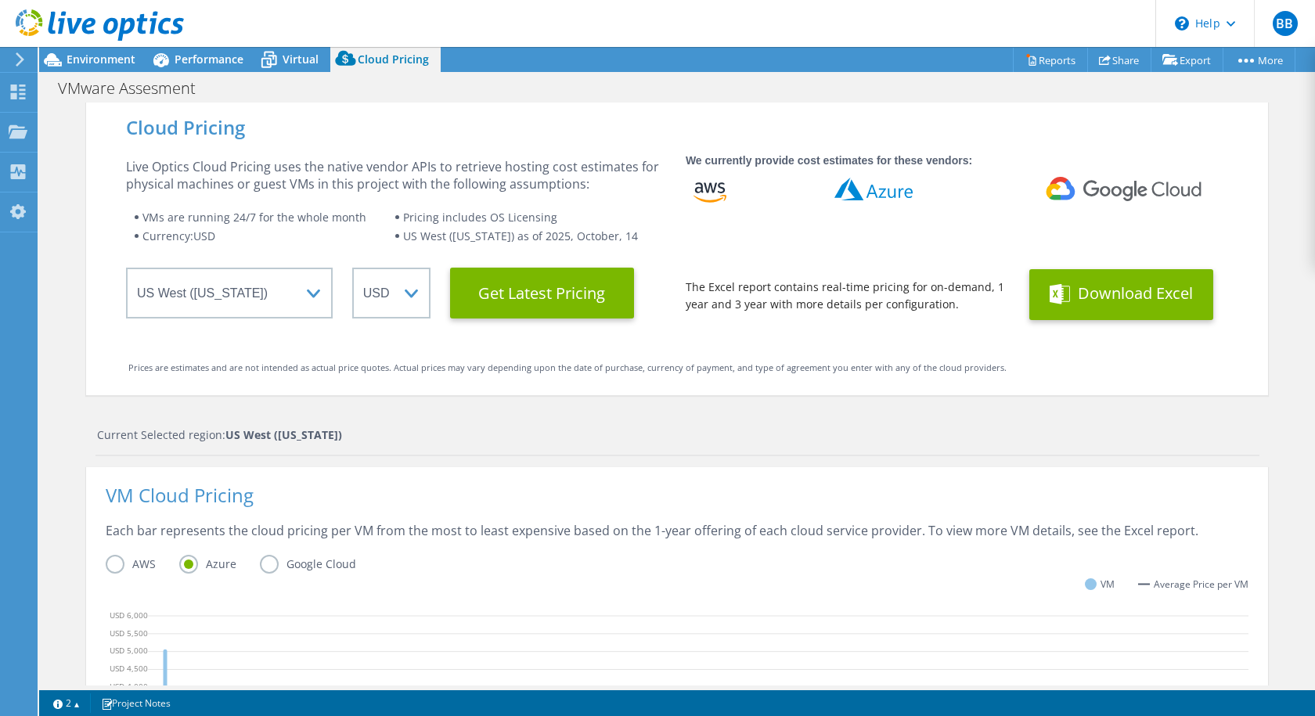
click at [1125, 293] on button "Download Excel" at bounding box center [1121, 294] width 184 height 51
